Goal: Transaction & Acquisition: Purchase product/service

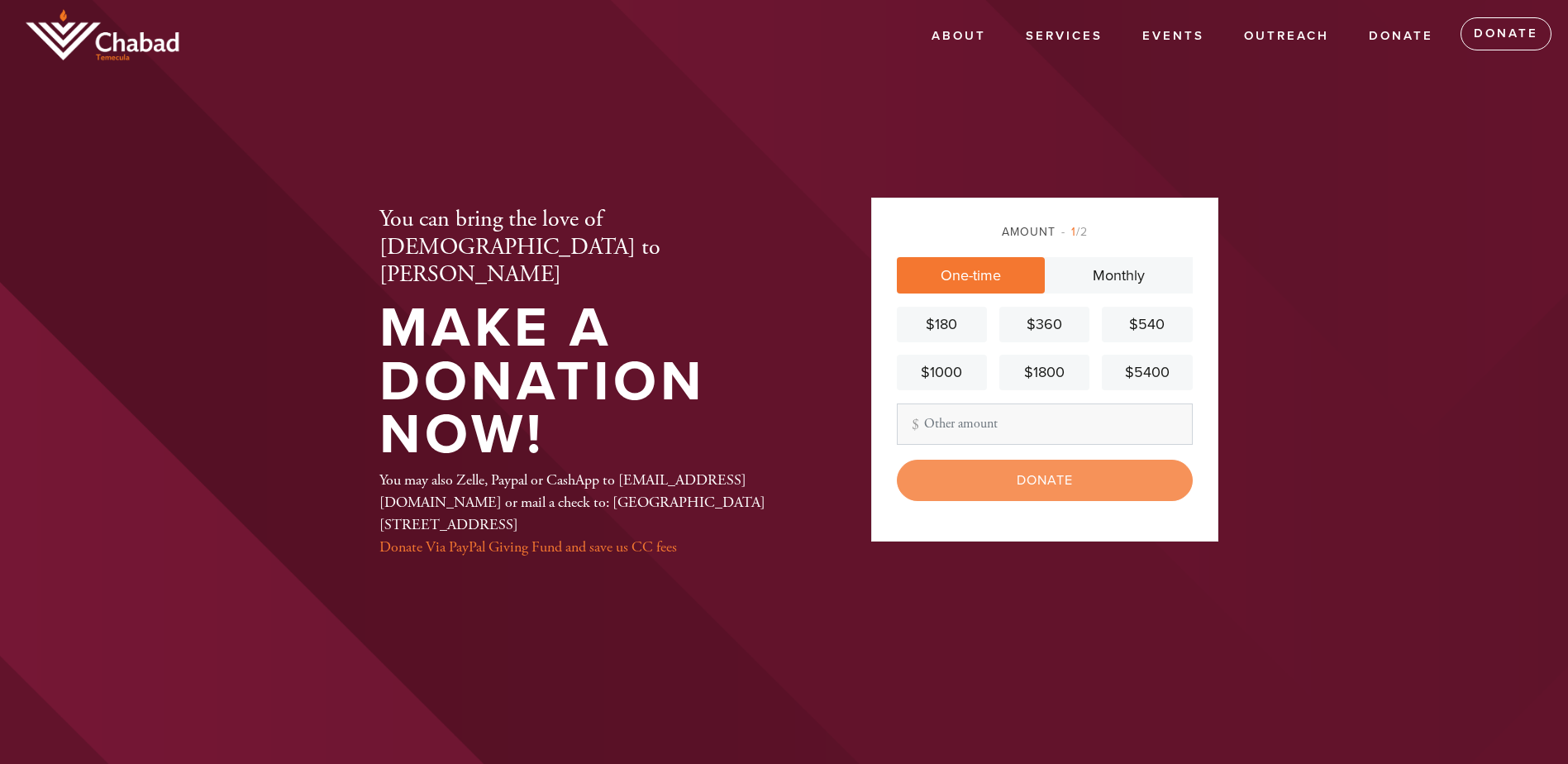
click at [1082, 231] on span "1 /2" at bounding box center [1074, 232] width 27 height 14
click at [1486, 36] on link "Donate" at bounding box center [1506, 33] width 91 height 33
type input "1008"
click at [1057, 490] on input "Donate" at bounding box center [1044, 480] width 296 height 41
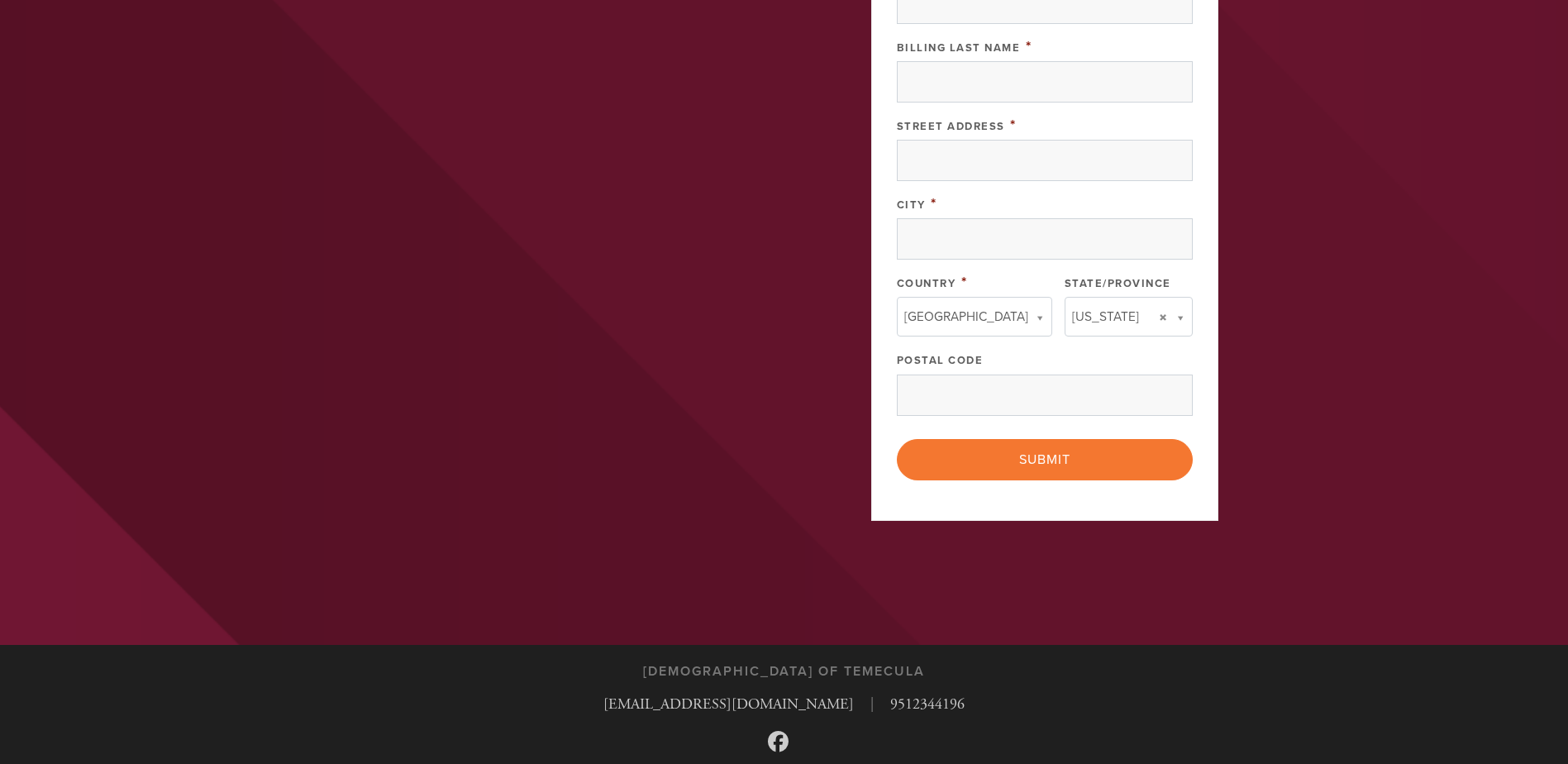
scroll to position [744, 0]
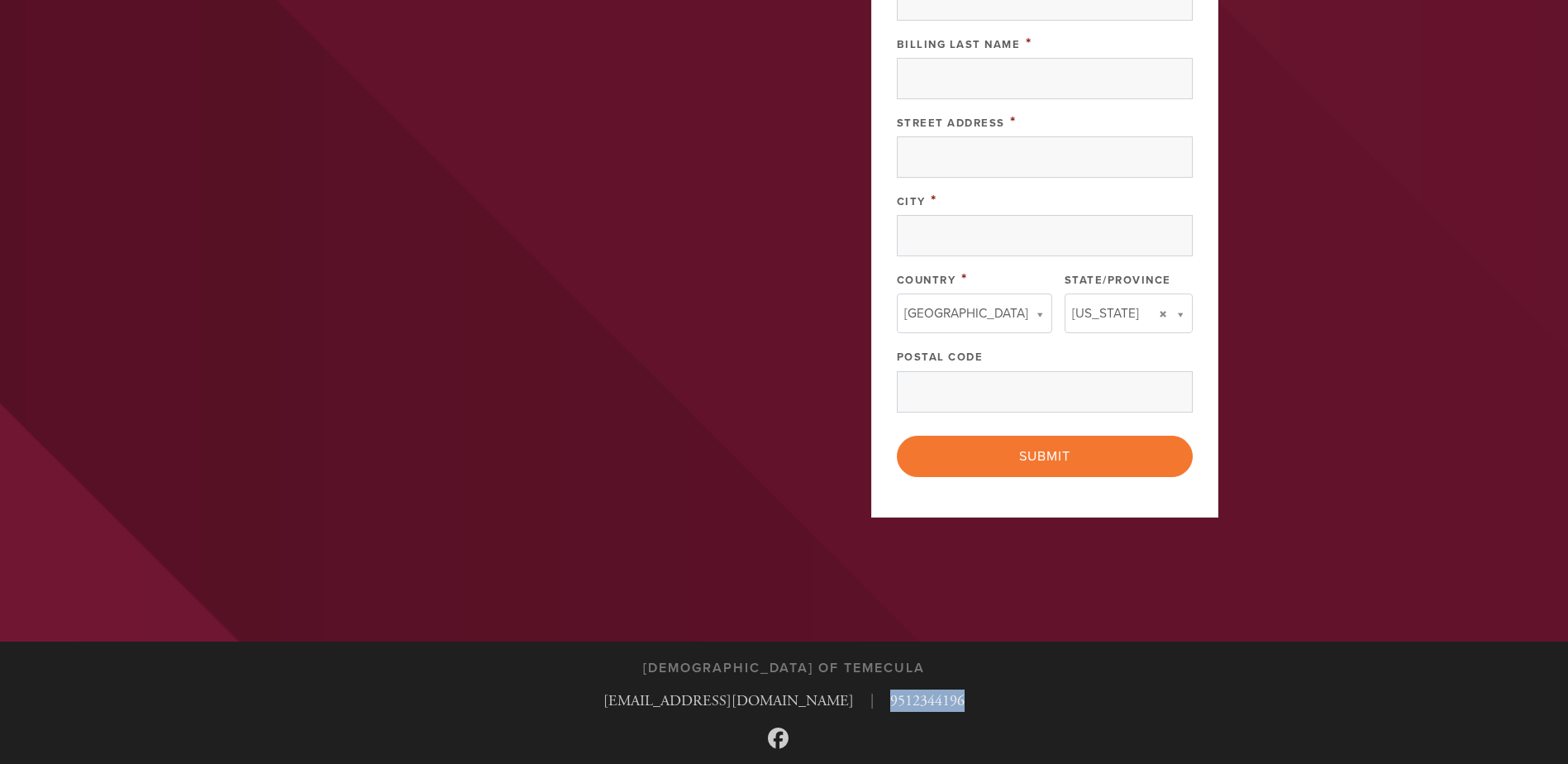
drag, startPoint x: 843, startPoint y: 704, endPoint x: 920, endPoint y: 709, distance: 77.2
click at [920, 709] on div "Rabbi@jewishtemecula.com | 9512344196" at bounding box center [784, 701] width 394 height 22
copy link "9512344196"
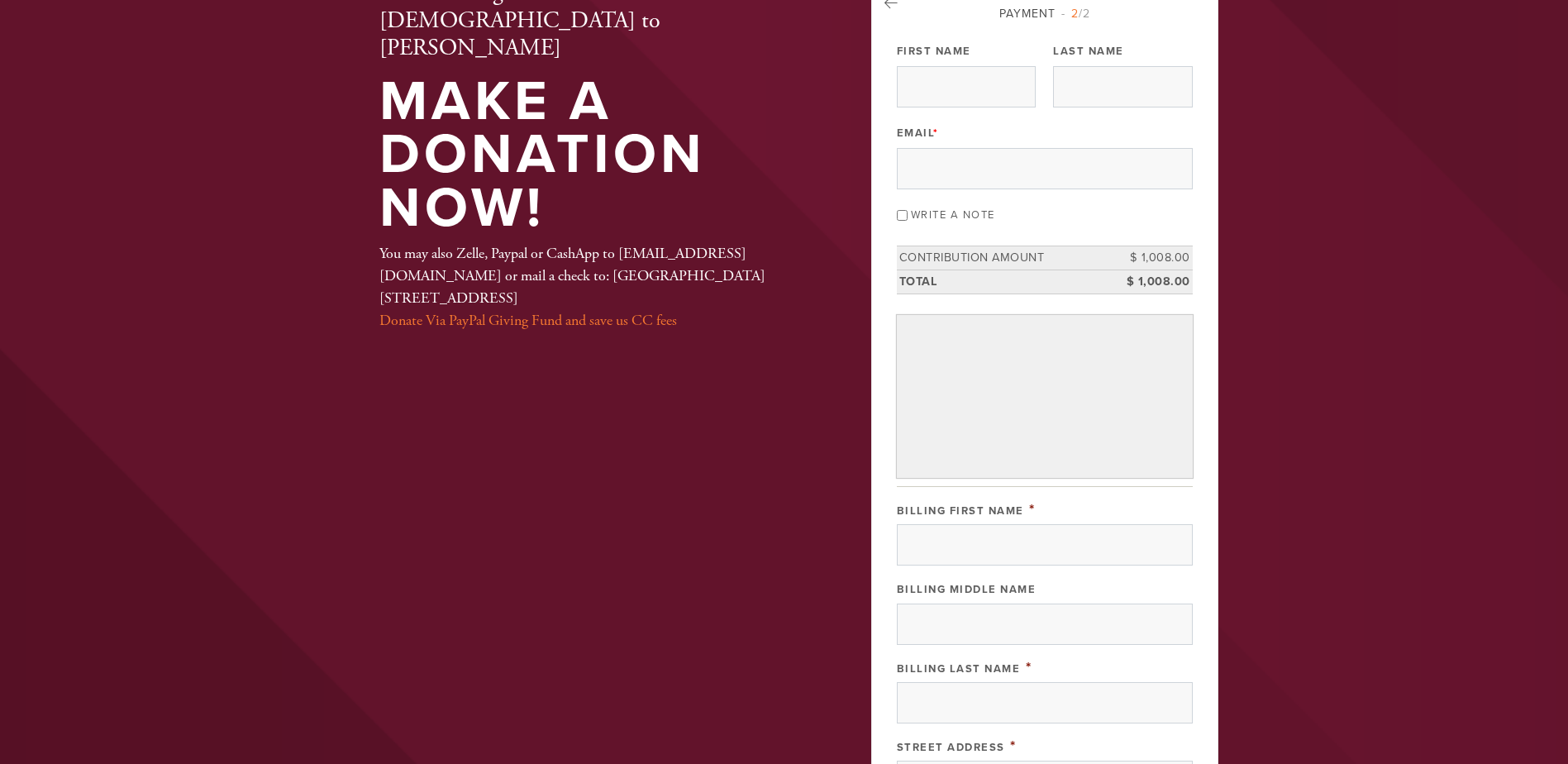
scroll to position [0, 0]
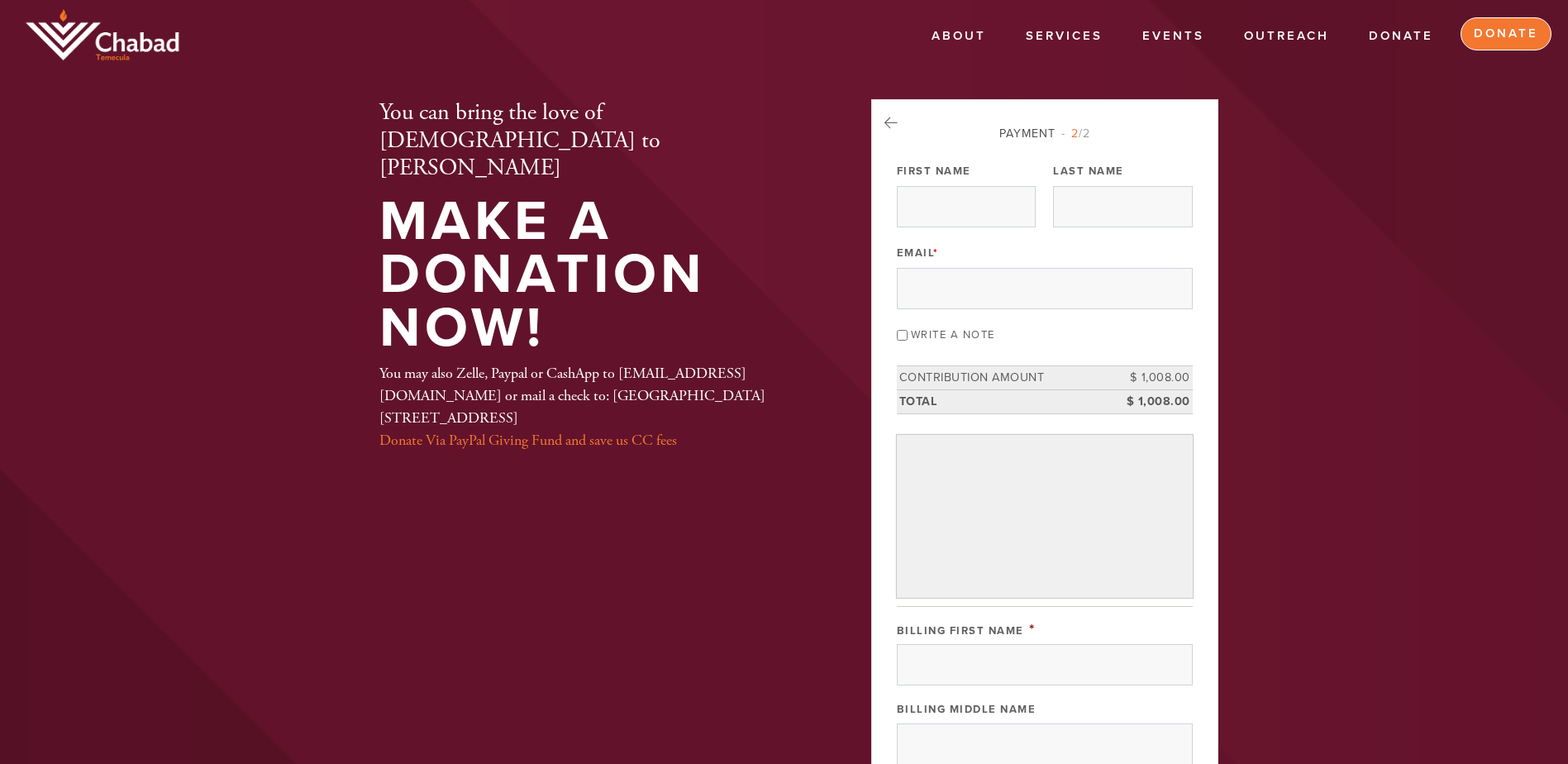
click at [1488, 26] on link "Donate" at bounding box center [1506, 33] width 91 height 33
